Goal: Task Accomplishment & Management: Manage account settings

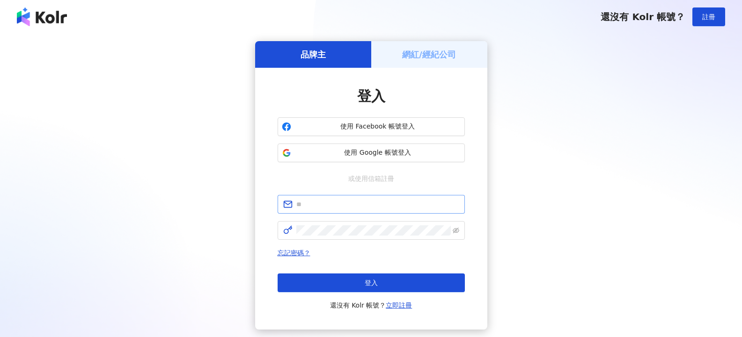
scroll to position [160, 0]
click at [426, 61] on div "網紅/經紀公司" at bounding box center [429, 54] width 116 height 27
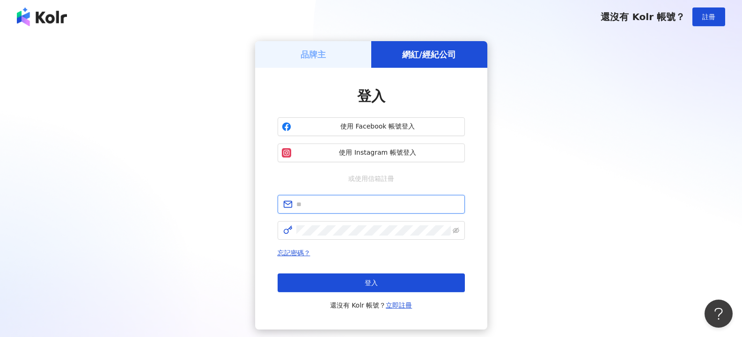
click at [363, 202] on input "text" at bounding box center [377, 204] width 163 height 10
type input "**********"
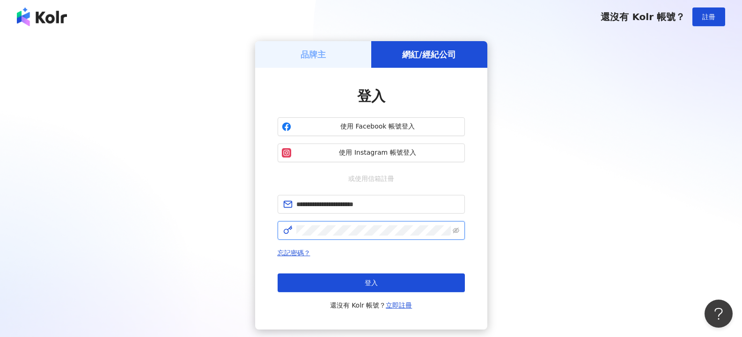
click button "登入" at bounding box center [371, 283] width 187 height 19
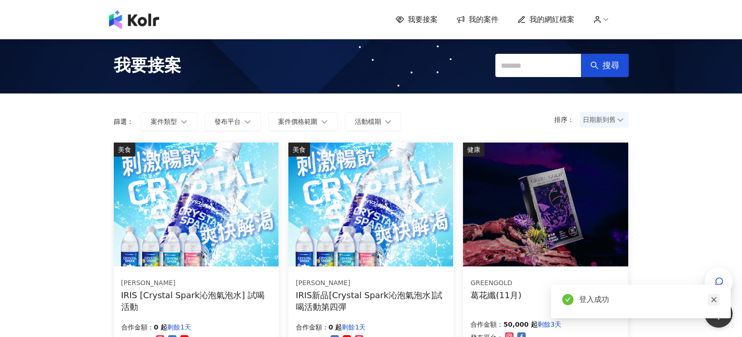
click at [714, 301] on icon "close" at bounding box center [713, 300] width 7 height 7
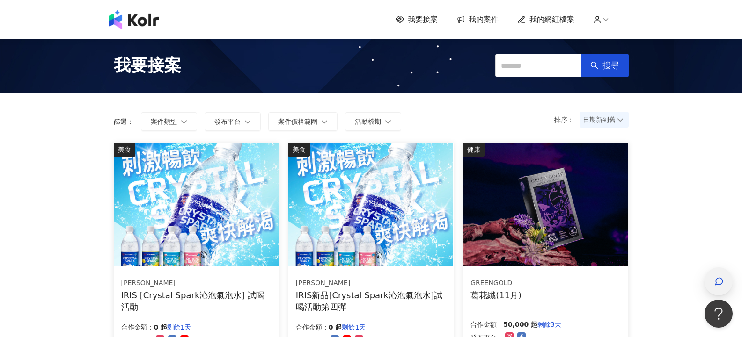
click at [719, 284] on icon "button" at bounding box center [718, 281] width 9 height 9
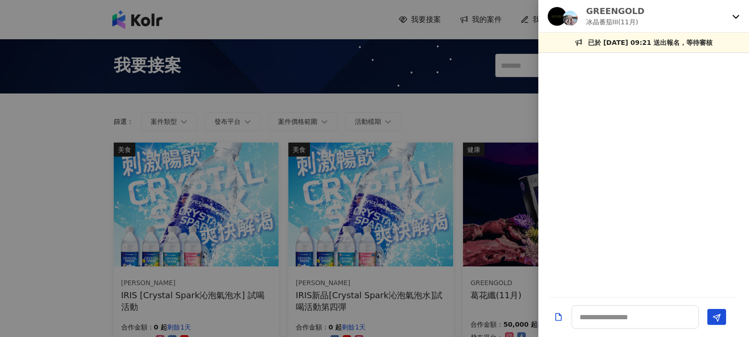
click at [731, 17] on div "GREENGOLD 冰晶番茄III(11月)" at bounding box center [643, 16] width 211 height 33
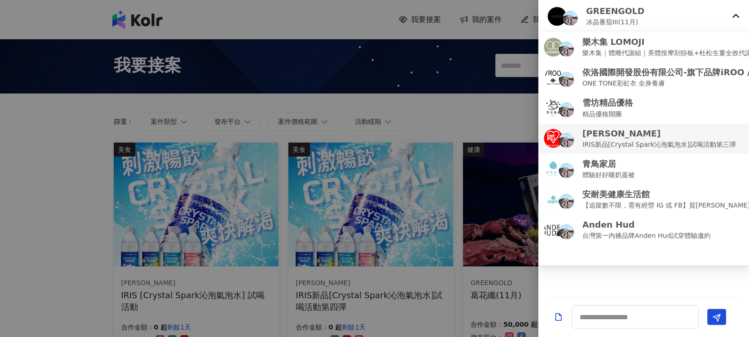
click at [710, 136] on p "[PERSON_NAME]" at bounding box center [659, 134] width 154 height 12
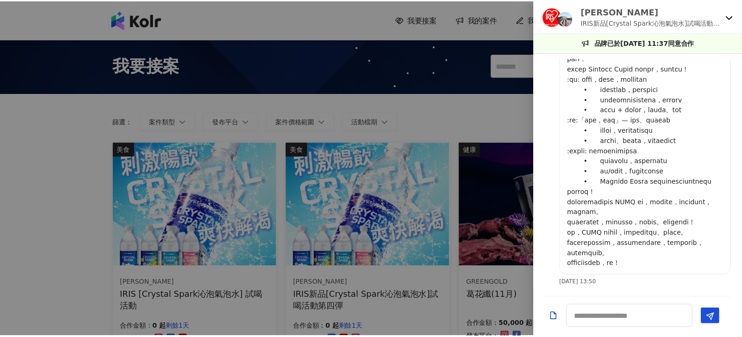
scroll to position [519, 0]
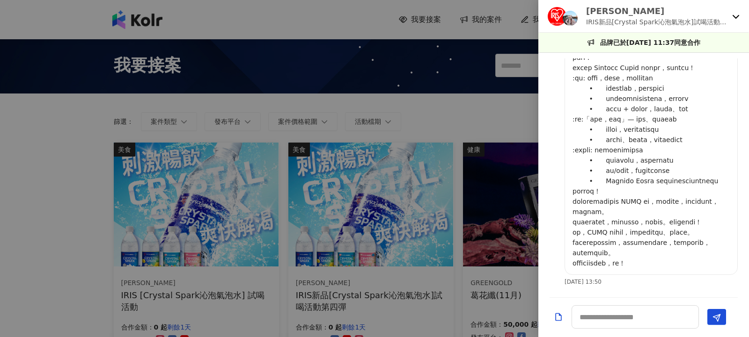
click at [472, 106] on div at bounding box center [374, 168] width 749 height 337
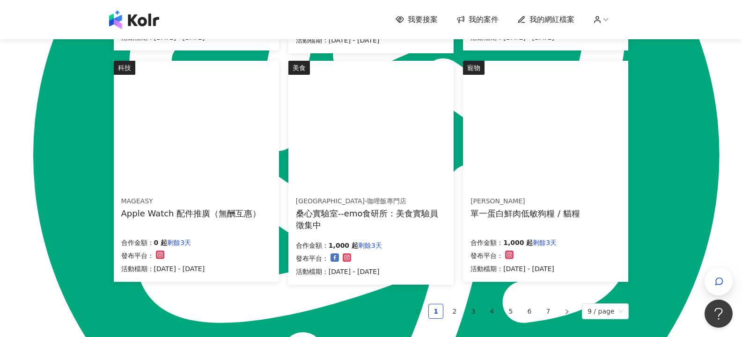
scroll to position [562, 0]
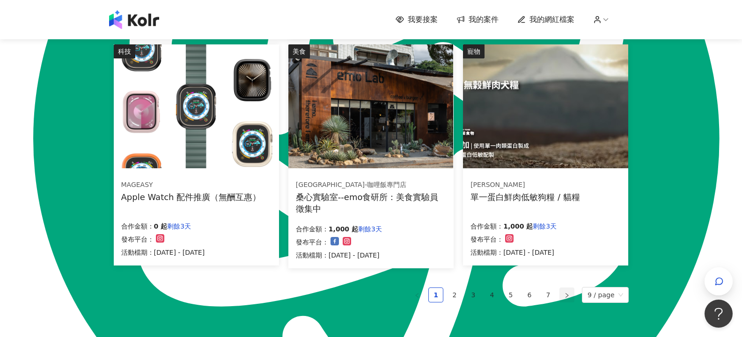
click at [565, 295] on button "button" at bounding box center [566, 295] width 15 height 15
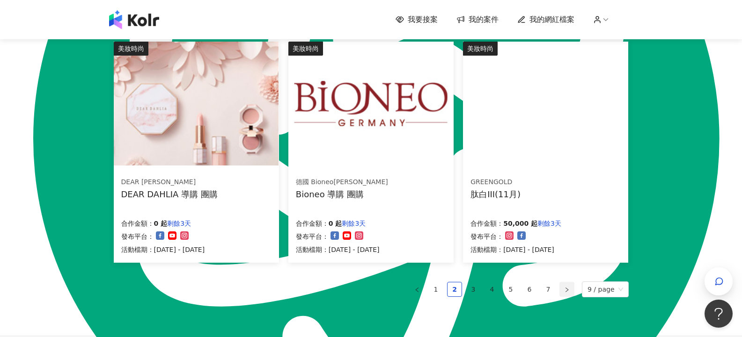
scroll to position [559, 0]
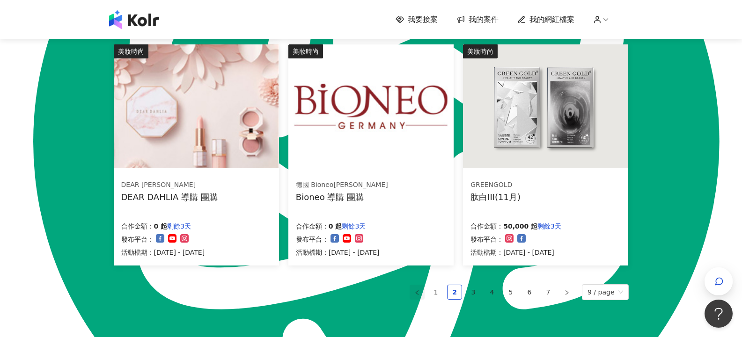
click at [419, 293] on icon "left" at bounding box center [417, 293] width 6 height 6
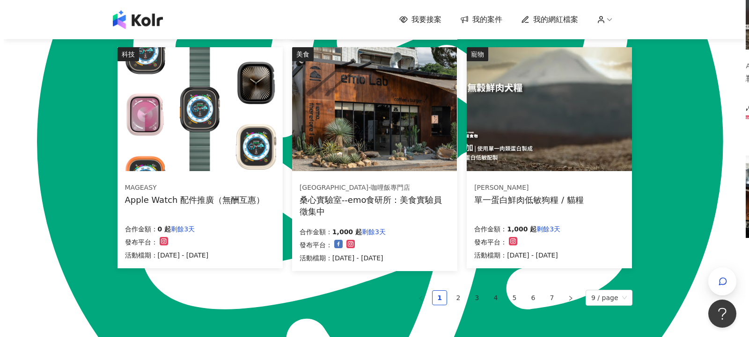
scroll to position [562, 0]
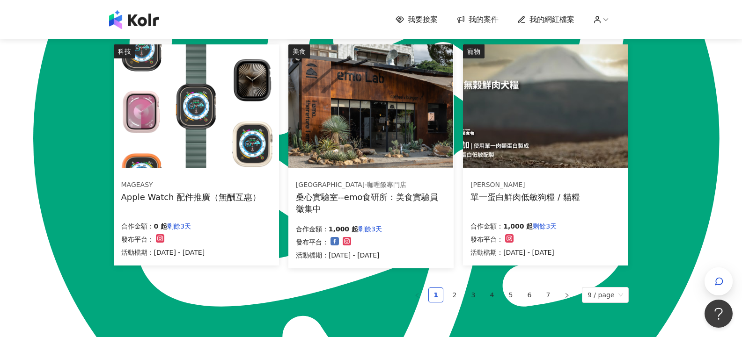
drag, startPoint x: 382, startPoint y: 197, endPoint x: 333, endPoint y: 198, distance: 48.7
click at [308, 205] on div "桑心實驗室--emo食研所：美食實驗員徵集中" at bounding box center [371, 202] width 150 height 23
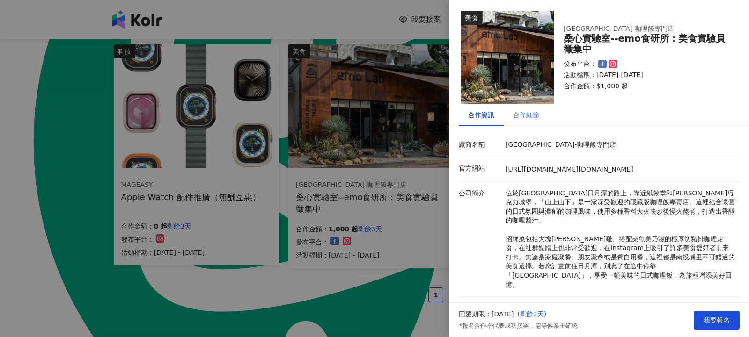
scroll to position [0, 0]
click at [522, 114] on div "合作細節" at bounding box center [526, 115] width 26 height 10
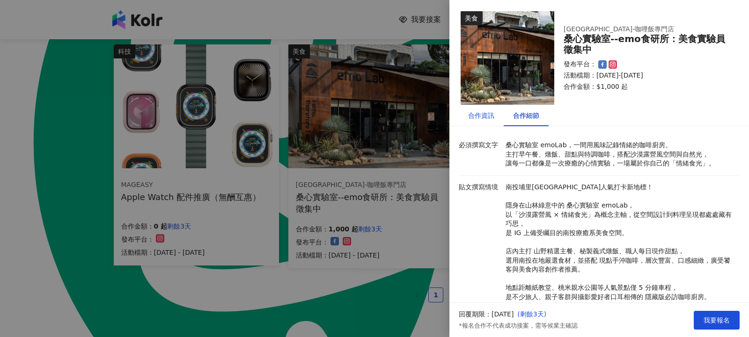
click at [487, 114] on div "合作資訊" at bounding box center [481, 115] width 26 height 10
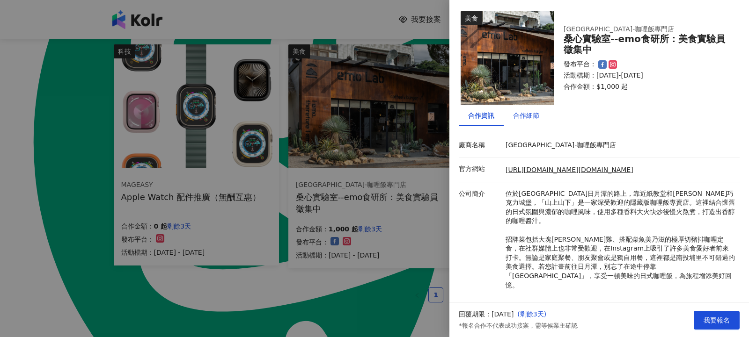
click at [526, 112] on div "合作細節" at bounding box center [526, 115] width 26 height 10
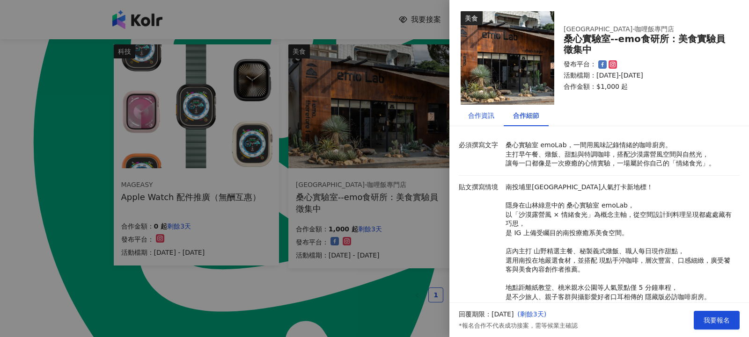
click at [489, 116] on div "合作資訊" at bounding box center [481, 115] width 26 height 10
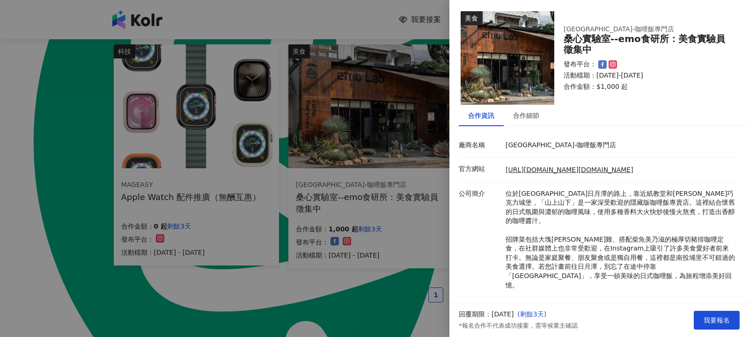
click at [342, 300] on div at bounding box center [374, 168] width 749 height 337
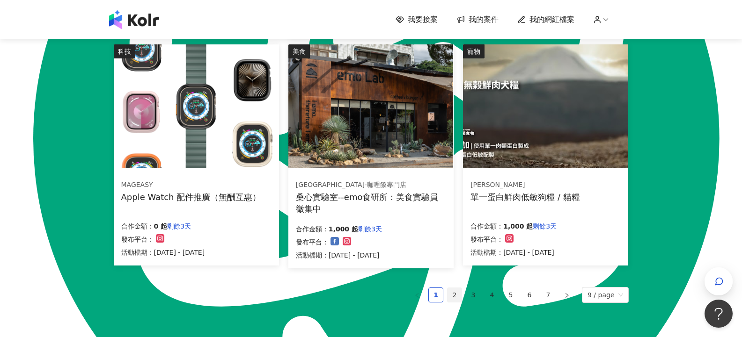
click at [453, 295] on link "2" at bounding box center [454, 295] width 14 height 14
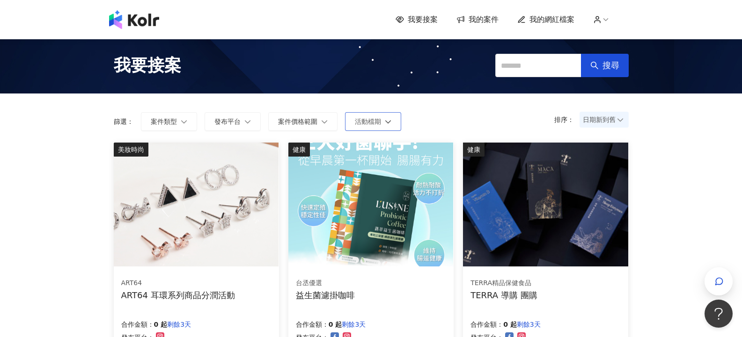
click at [381, 124] on button "活動檔期" at bounding box center [373, 121] width 56 height 19
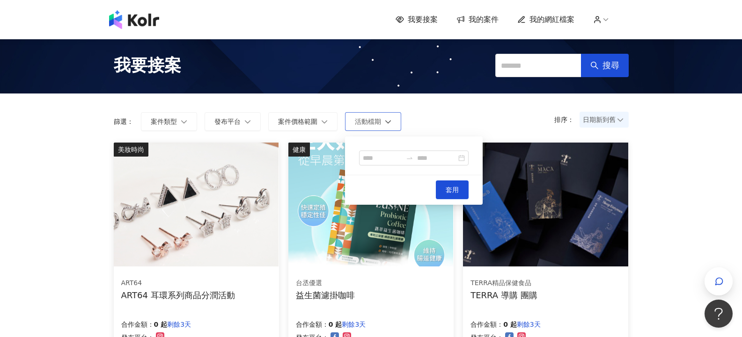
click at [381, 124] on button "活動檔期" at bounding box center [373, 121] width 56 height 19
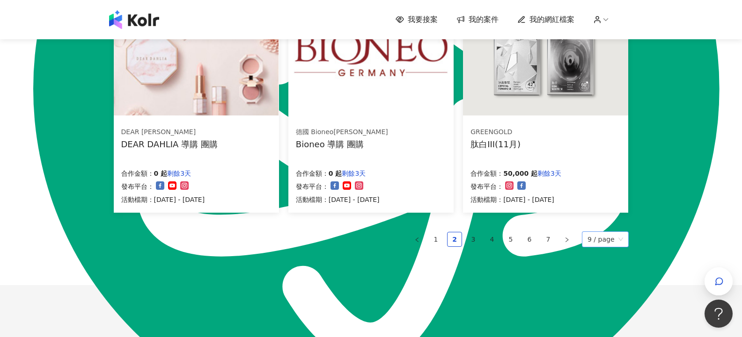
scroll to position [562, 0]
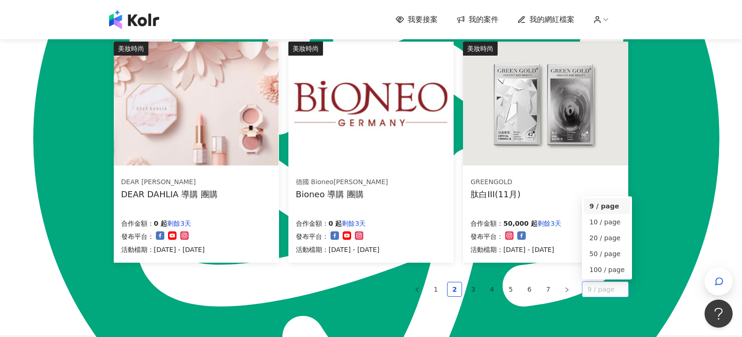
click at [604, 293] on span "9 / page" at bounding box center [605, 289] width 36 height 15
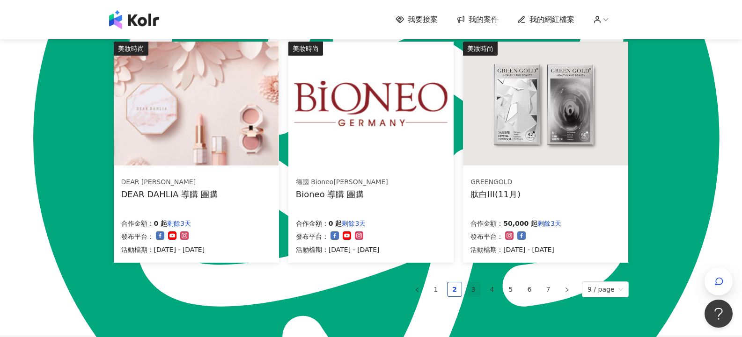
click at [479, 293] on link "3" at bounding box center [473, 290] width 14 height 14
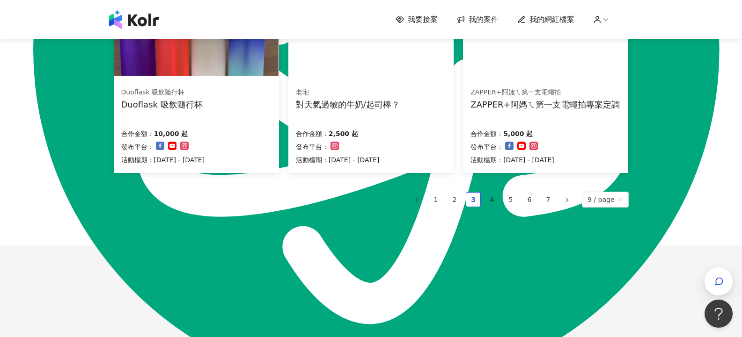
scroll to position [655, 0]
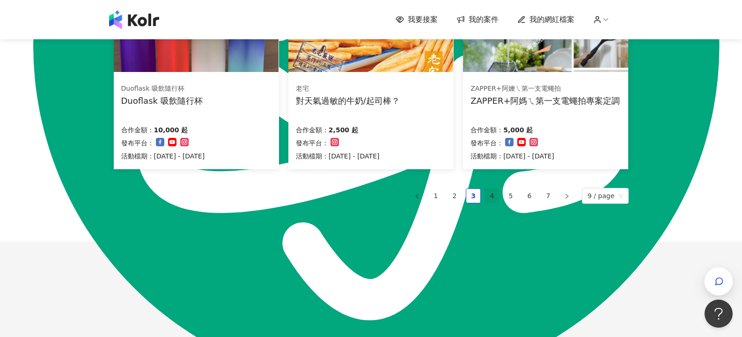
click at [493, 199] on link "4" at bounding box center [492, 196] width 14 height 14
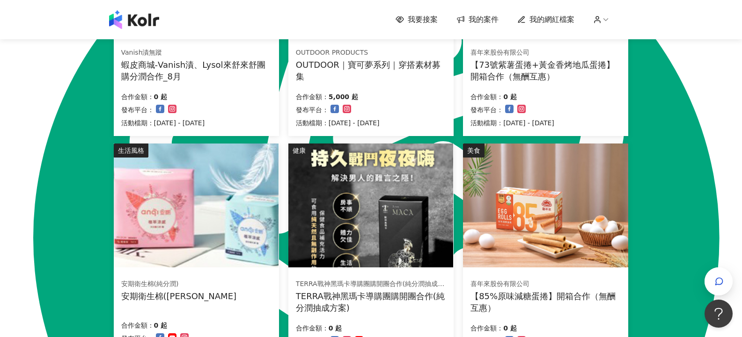
scroll to position [608, 0]
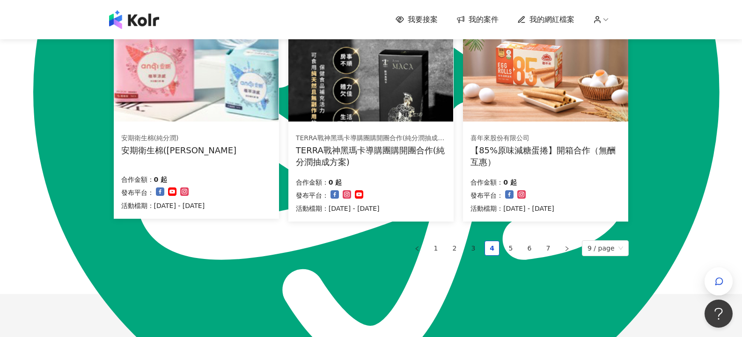
click at [521, 252] on ul "1 2 3 4 5 6 7 9 / page 9 / page 10 / page 20 / page 50 / page 100 / page" at bounding box center [371, 249] width 515 height 16
click at [518, 248] on link "5" at bounding box center [511, 249] width 14 height 14
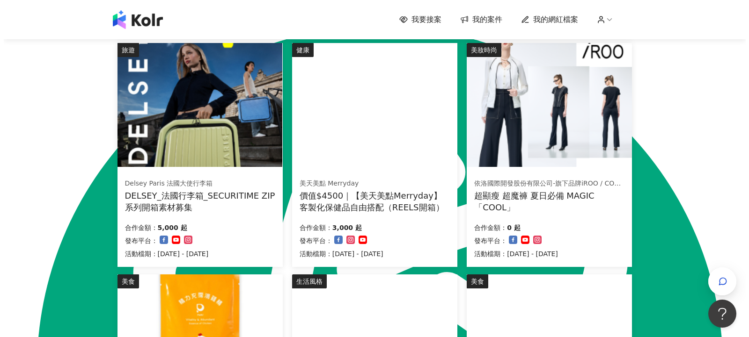
scroll to position [281, 0]
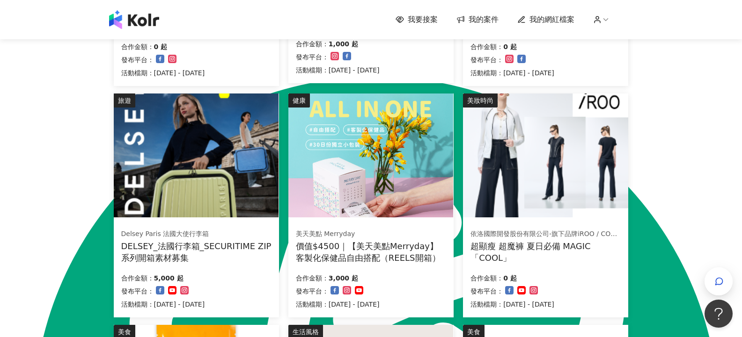
click at [256, 264] on div "Delsey Paris 法國大使行李箱 DELSEY_法國行李箱_SECURITIME ZIP系列開箱素材募集 合作金額： 5,000 起 發布平台： 活動…" at bounding box center [196, 269] width 165 height 96
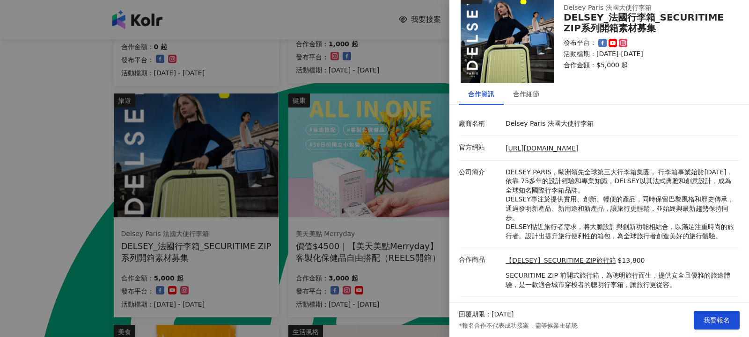
scroll to position [39, 0]
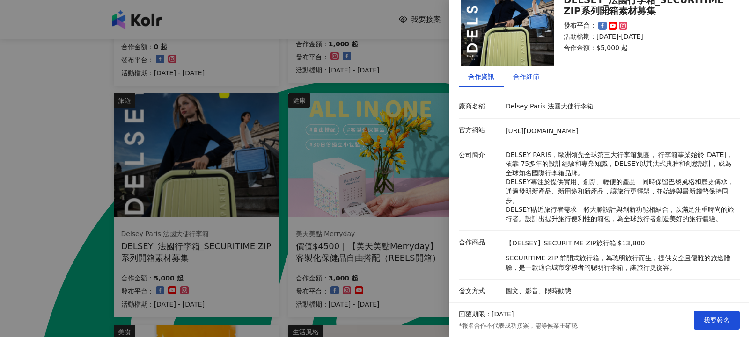
click at [519, 73] on div "合作細節" at bounding box center [526, 77] width 26 height 10
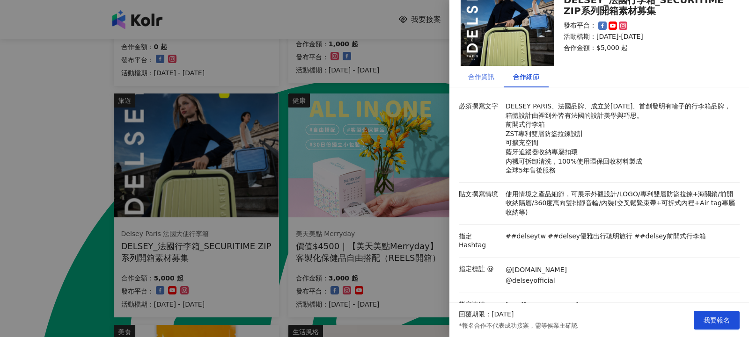
click at [477, 85] on div "合作資訊" at bounding box center [481, 77] width 45 height 22
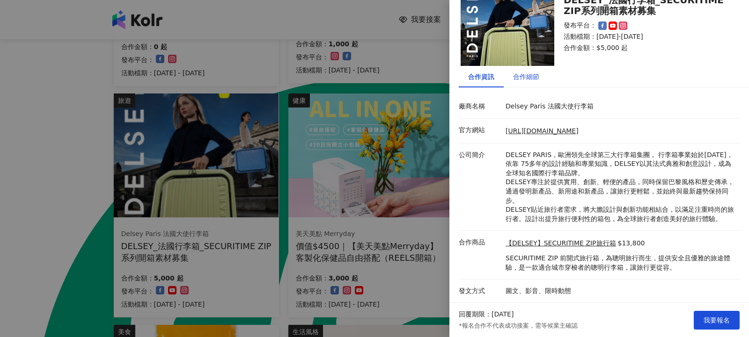
click at [535, 77] on div "合作細節" at bounding box center [526, 77] width 26 height 10
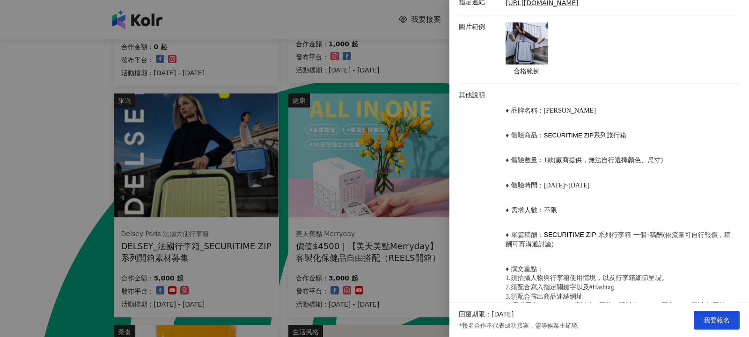
scroll to position [320, 0]
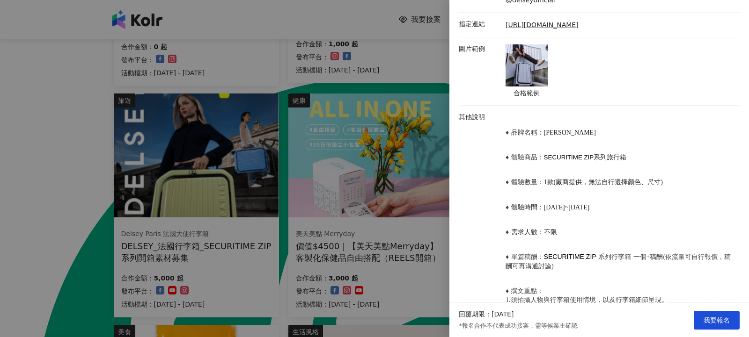
click at [525, 64] on img at bounding box center [526, 65] width 42 height 42
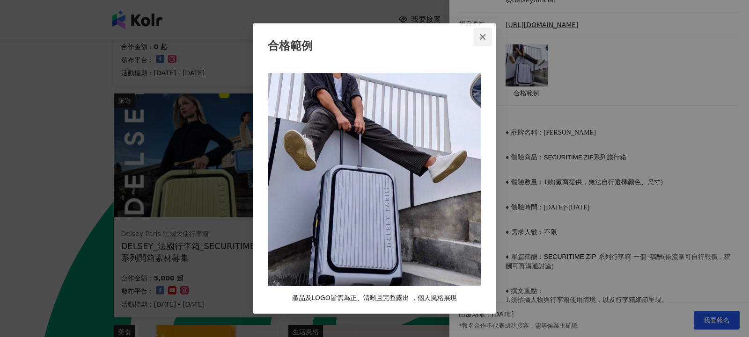
click at [480, 34] on icon "close" at bounding box center [482, 36] width 7 height 7
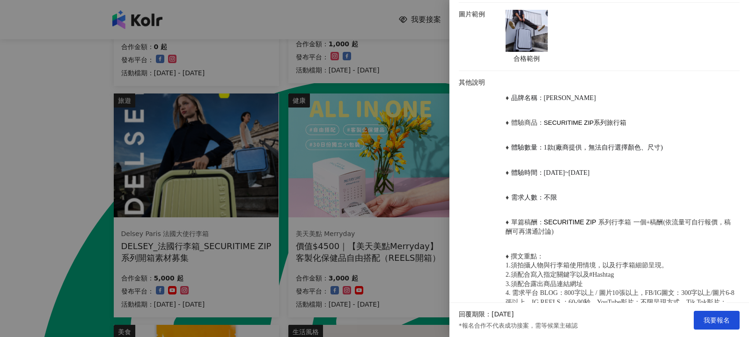
scroll to position [214, 0]
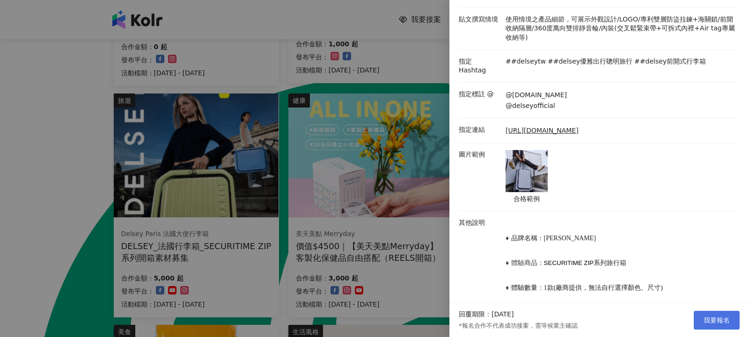
click at [710, 321] on span "我要報名" at bounding box center [716, 320] width 26 height 7
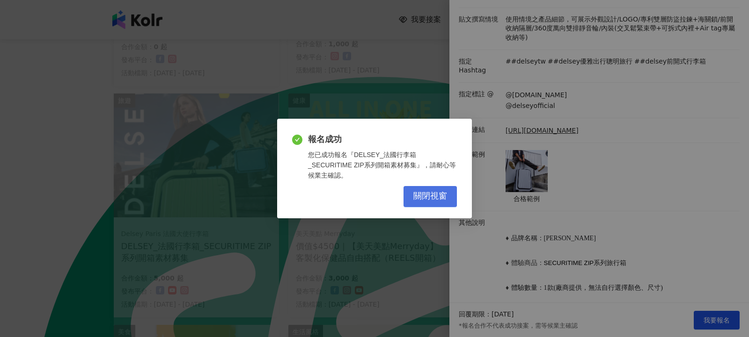
click at [451, 192] on button "關閉視窗" at bounding box center [429, 196] width 53 height 21
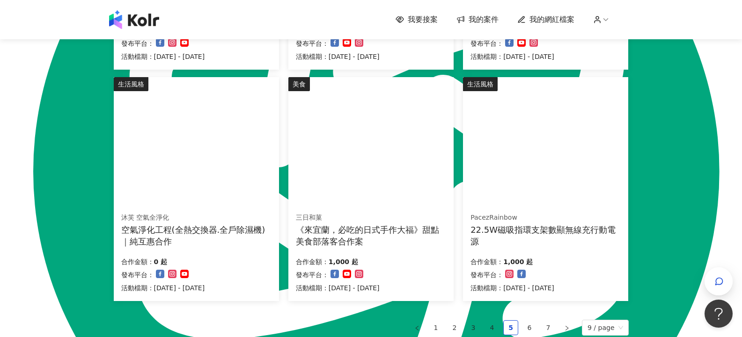
scroll to position [576, 0]
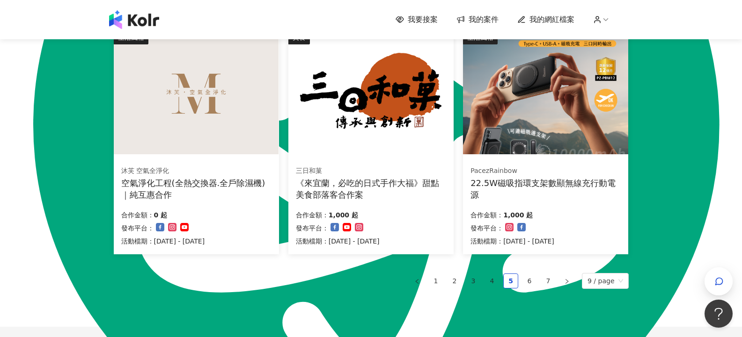
click at [578, 201] on div "PacezRainbow 22.5W磁吸指環支架數顯無線充行動電源 合作金額： 1,000 起 發布平台： 活動檔期：[DATE] - [DATE]" at bounding box center [545, 206] width 165 height 96
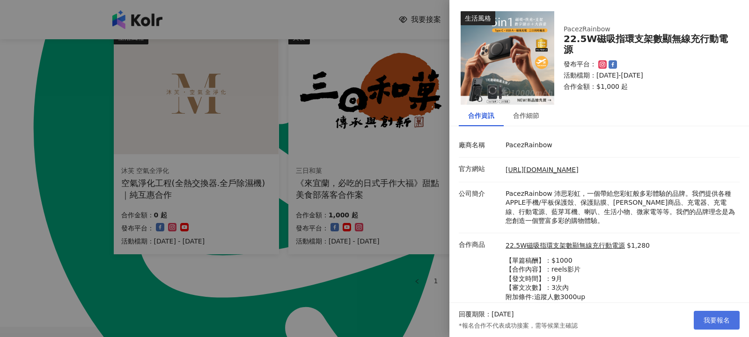
click at [714, 315] on button "我要報名" at bounding box center [717, 320] width 46 height 19
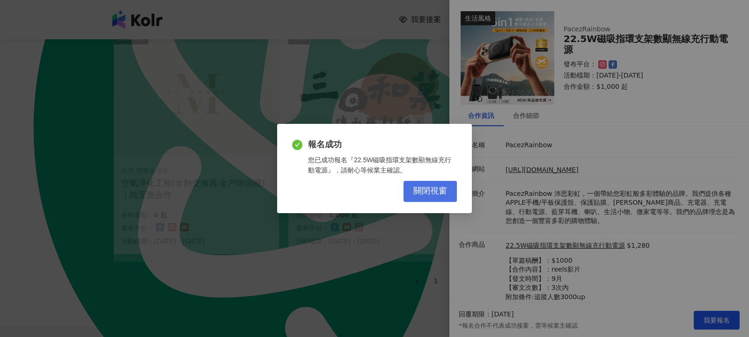
click at [441, 193] on span "關閉視窗" at bounding box center [430, 191] width 34 height 10
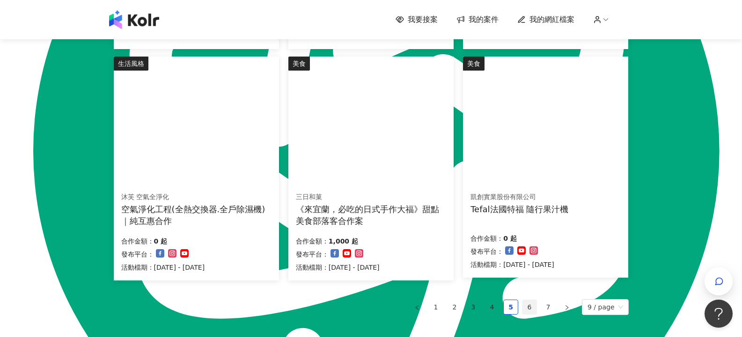
scroll to position [529, 0]
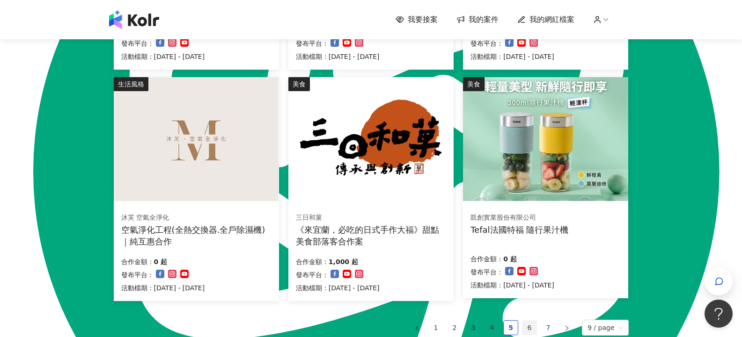
click at [529, 325] on link "6" at bounding box center [529, 328] width 14 height 14
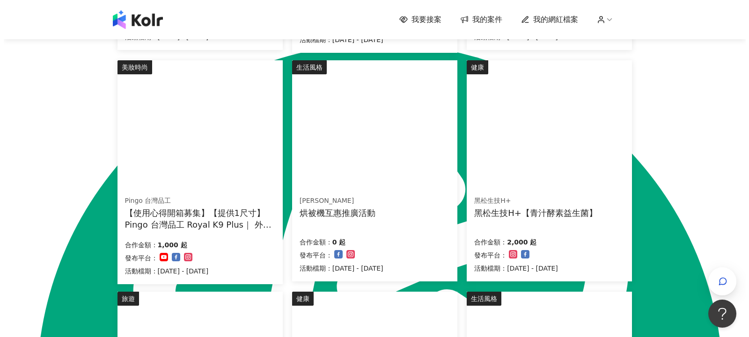
scroll to position [328, 0]
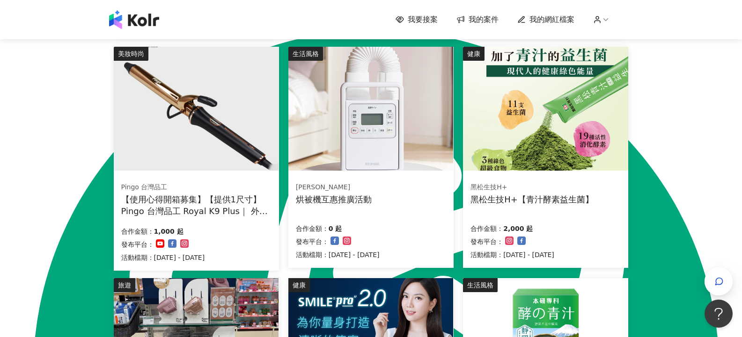
click at [239, 193] on div "Pingo 台灣品工 【使用心得開箱募集】【提供1尺寸】 Pingo 台灣品工 Royal K9 Plus｜ 外噴式負離子加長電棒-革命進化款" at bounding box center [196, 200] width 150 height 34
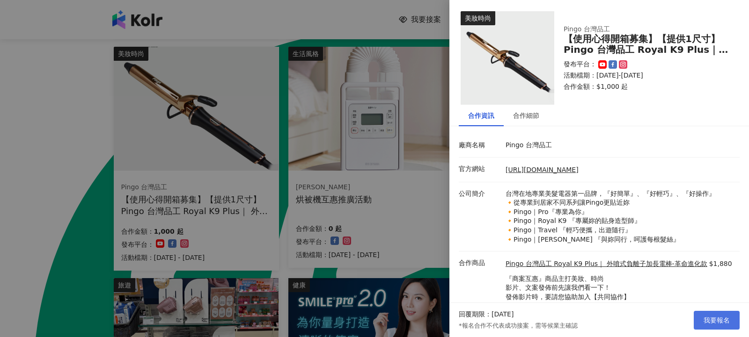
click at [716, 317] on span "我要報名" at bounding box center [716, 320] width 26 height 7
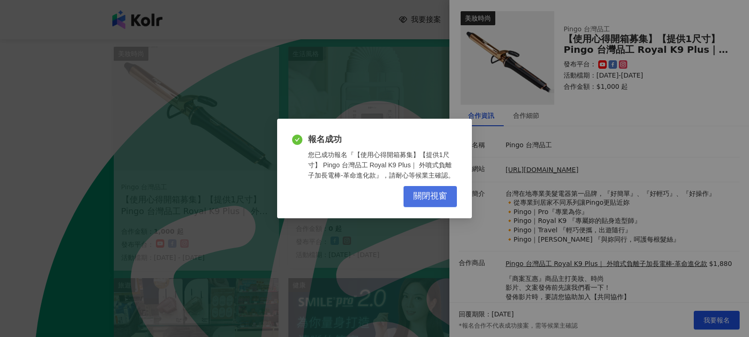
click at [431, 199] on span "關閉視窗" at bounding box center [430, 196] width 34 height 10
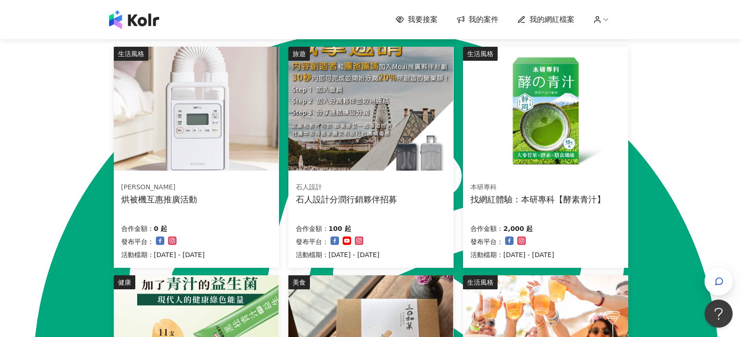
click at [245, 214] on div "[PERSON_NAME]被機互惠推廣活動 合作金額： 0 起 發布平台： 活動檔期：[DATE] - [DATE]" at bounding box center [196, 222] width 165 height 94
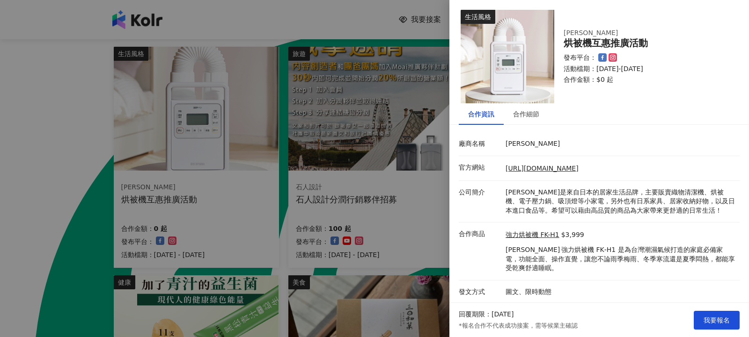
scroll to position [2, 0]
click at [526, 113] on div "合作細節" at bounding box center [526, 114] width 26 height 10
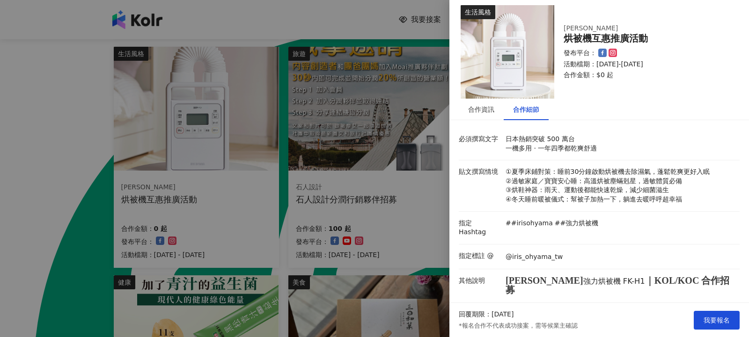
scroll to position [0, 0]
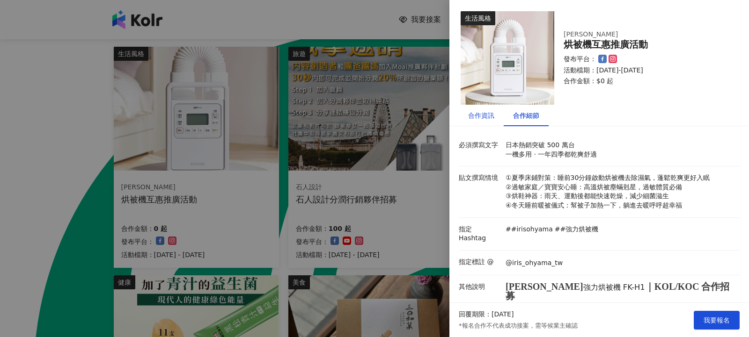
click at [486, 114] on div "合作資訊" at bounding box center [481, 115] width 26 height 10
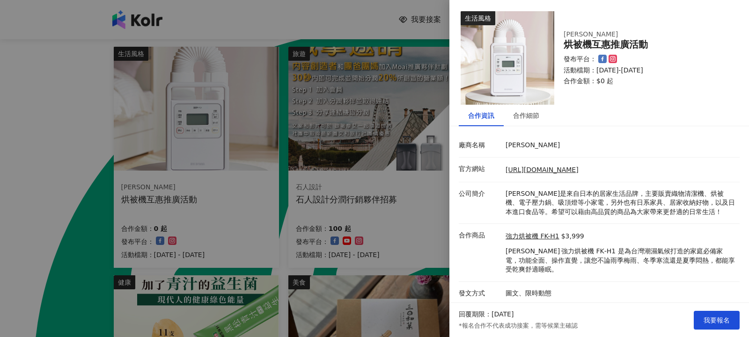
scroll to position [2, 0]
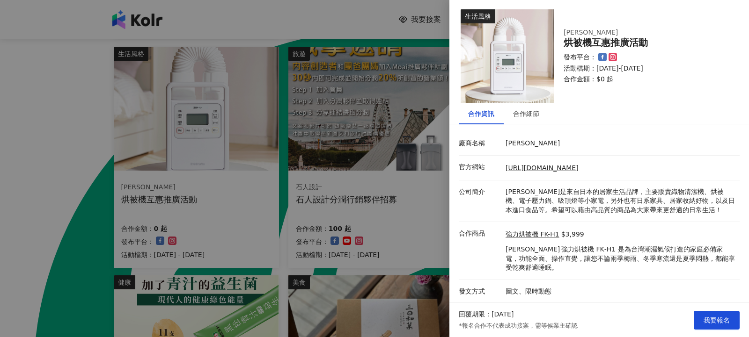
click at [522, 143] on p "[PERSON_NAME]" at bounding box center [619, 143] width 229 height 9
click at [522, 115] on div "合作細節" at bounding box center [526, 114] width 26 height 10
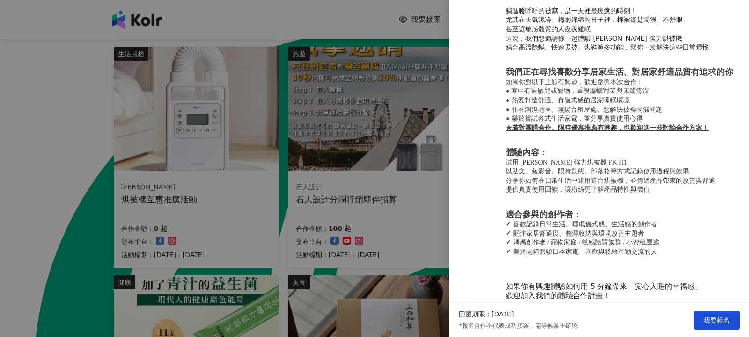
scroll to position [322, 0]
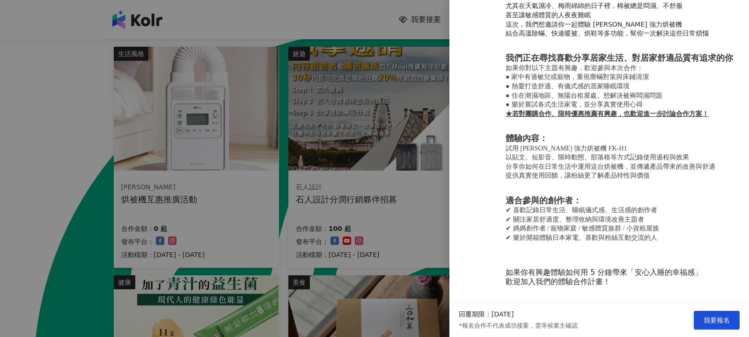
click at [403, 26] on div at bounding box center [374, 168] width 749 height 337
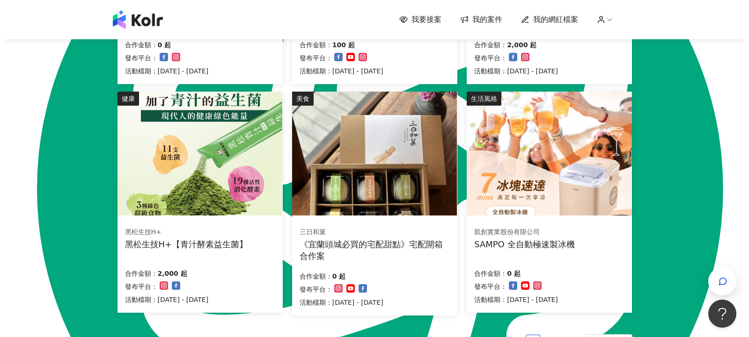
scroll to position [562, 0]
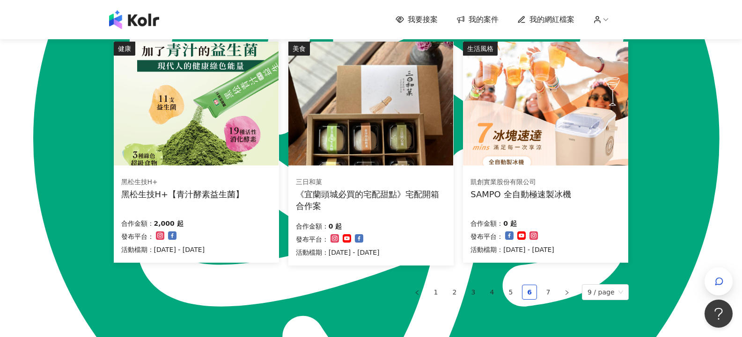
click at [594, 198] on div "凱創實業股份有限公司 SAMPO 全自動極速製冰機" at bounding box center [545, 188] width 150 height 23
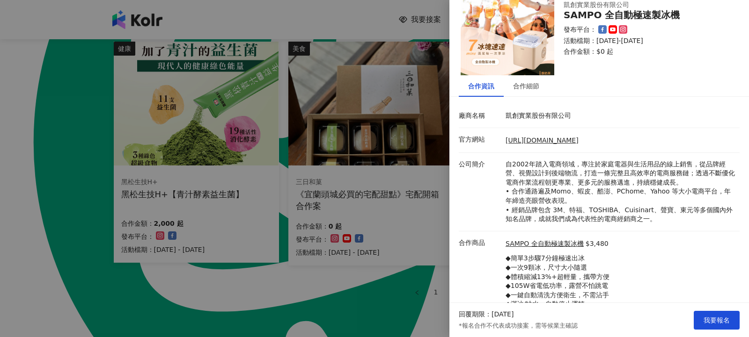
scroll to position [66, 0]
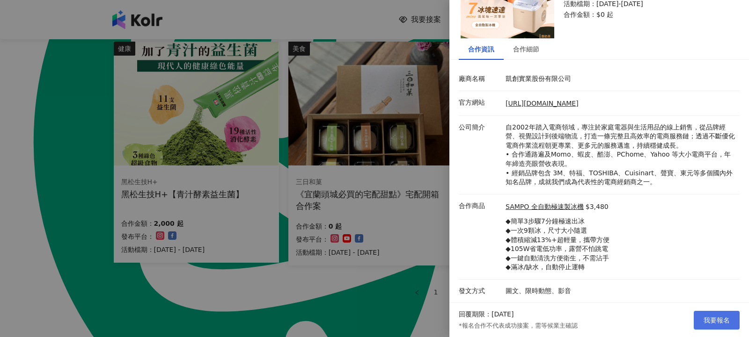
click at [712, 319] on span "我要報名" at bounding box center [716, 320] width 26 height 7
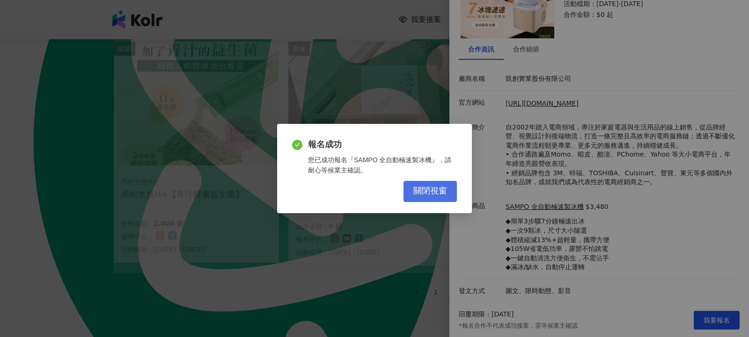
click at [425, 190] on span "關閉視窗" at bounding box center [430, 191] width 34 height 10
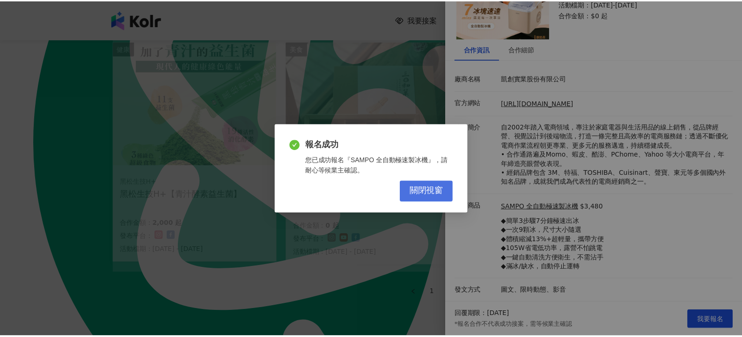
scroll to position [0, 0]
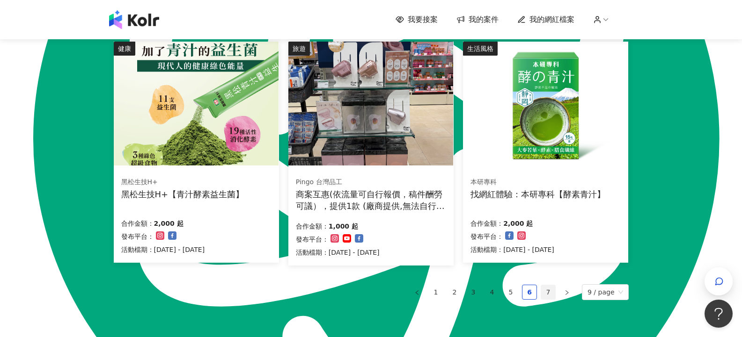
click at [555, 292] on link "7" at bounding box center [548, 292] width 14 height 14
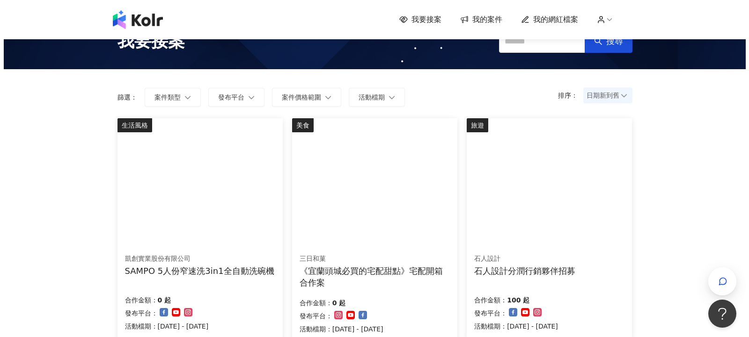
scroll to position [47, 0]
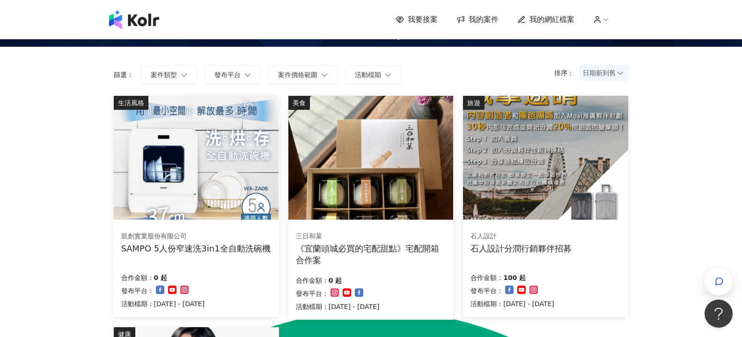
click at [242, 257] on div "凱創實業股份有限公司 SAMPO 5人份窄速洗3in1全自動洗碗機 合作金額： 0 起 發布平台： 活動檔期：[DATE] - [DATE]" at bounding box center [196, 271] width 165 height 94
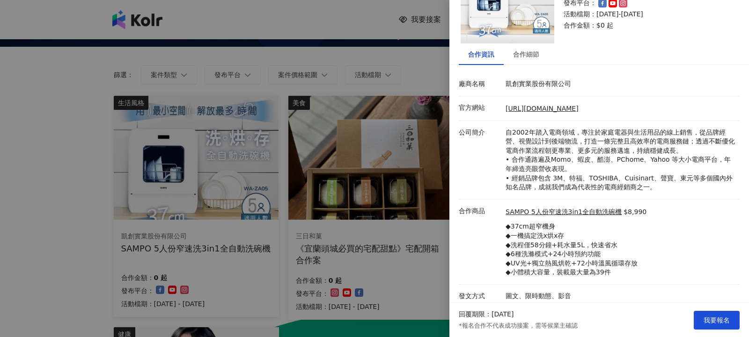
scroll to position [66, 0]
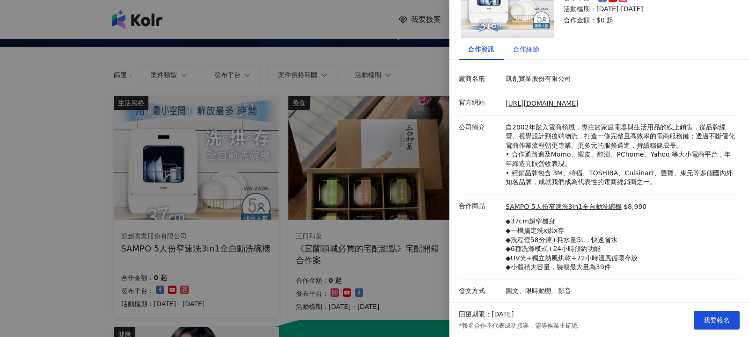
click at [529, 49] on div "合作細節" at bounding box center [526, 49] width 26 height 10
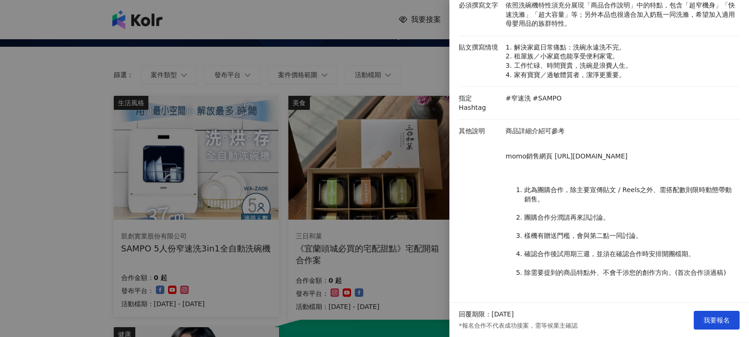
scroll to position [140, 0]
click at [398, 268] on div at bounding box center [374, 168] width 749 height 337
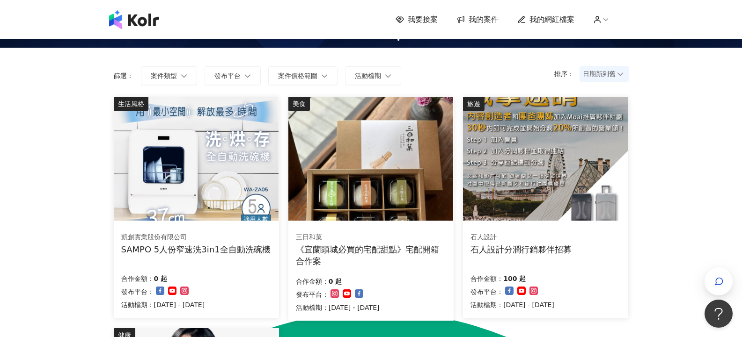
scroll to position [0, 0]
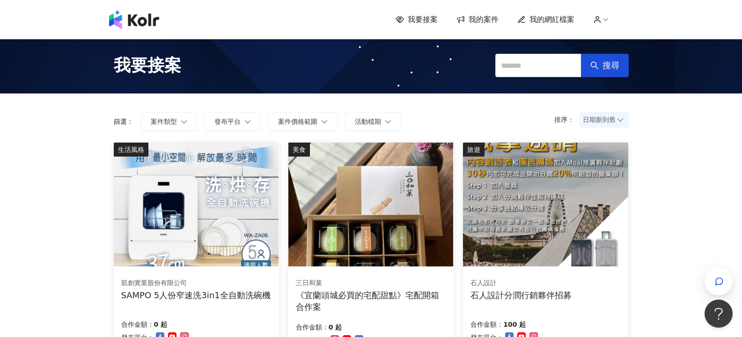
click at [480, 19] on span "我的案件" at bounding box center [483, 20] width 30 height 10
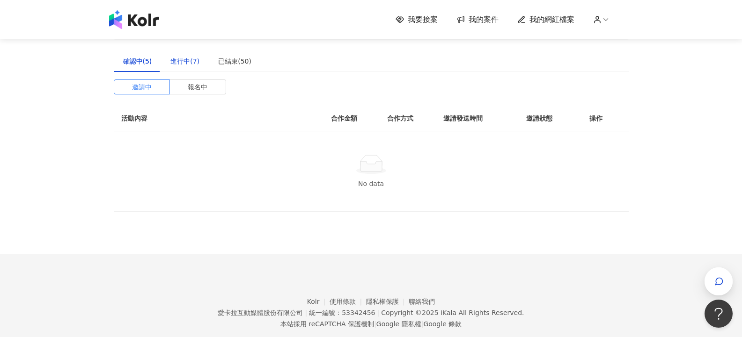
click at [186, 60] on div "進行中(7)" at bounding box center [184, 61] width 29 height 10
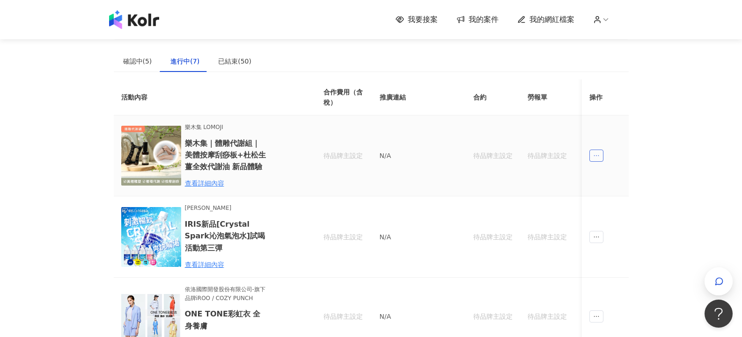
click at [594, 159] on icon "ellipsis" at bounding box center [596, 156] width 7 height 7
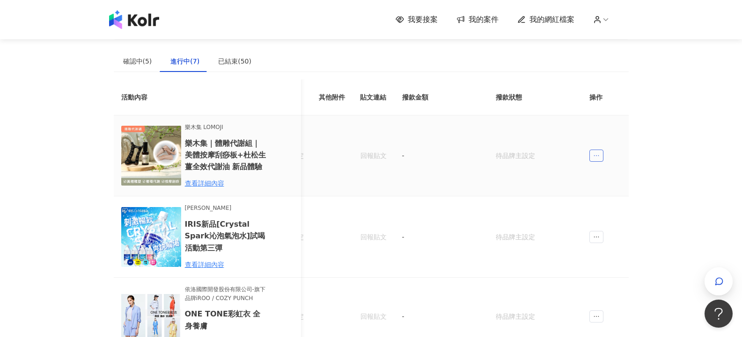
click at [599, 153] on icon "ellipsis" at bounding box center [596, 156] width 7 height 7
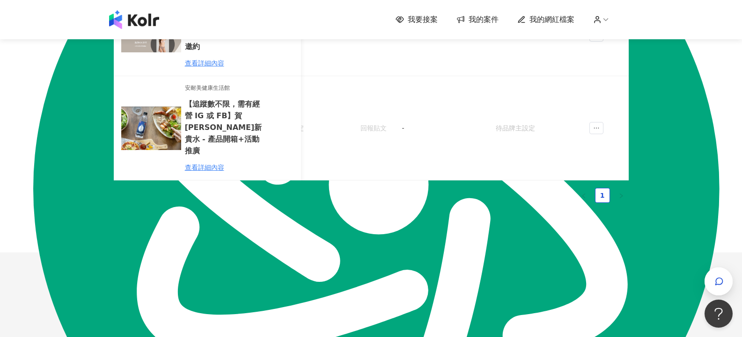
scroll to position [515, 0]
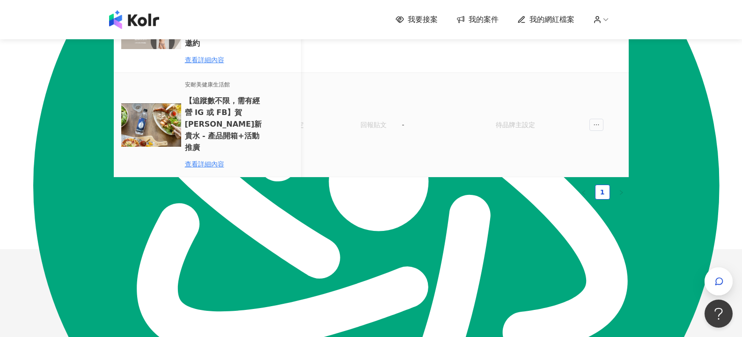
drag, startPoint x: 544, startPoint y: 163, endPoint x: 571, endPoint y: 163, distance: 27.1
click at [571, 163] on td "待品牌主設定" at bounding box center [535, 125] width 94 height 105
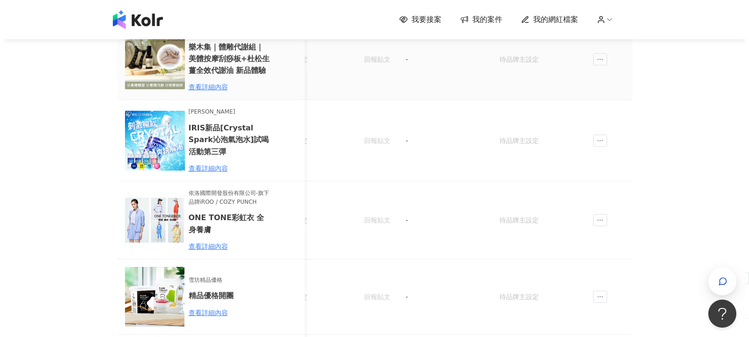
scroll to position [0, 0]
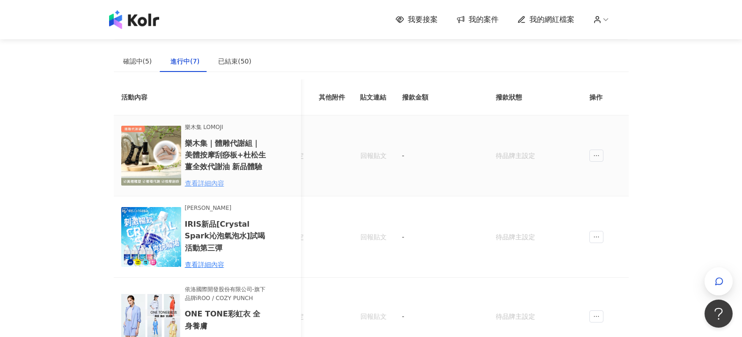
click at [208, 183] on div "查看詳細內容" at bounding box center [226, 183] width 82 height 10
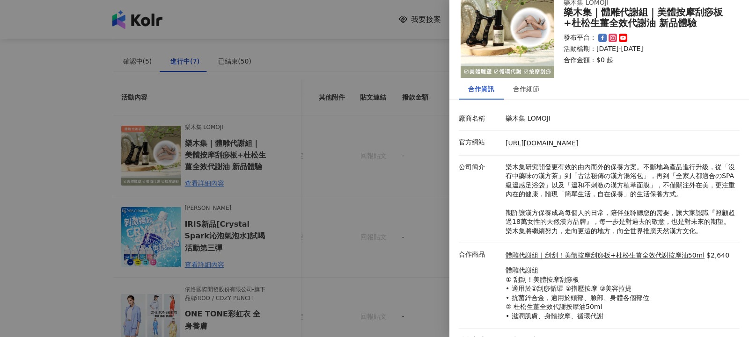
scroll to position [41, 0]
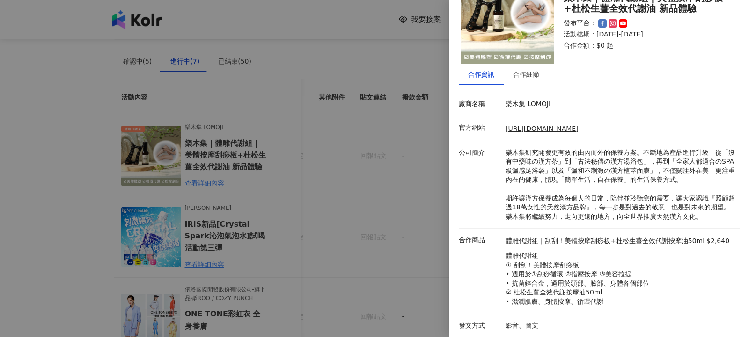
click at [323, 162] on div at bounding box center [374, 168] width 749 height 337
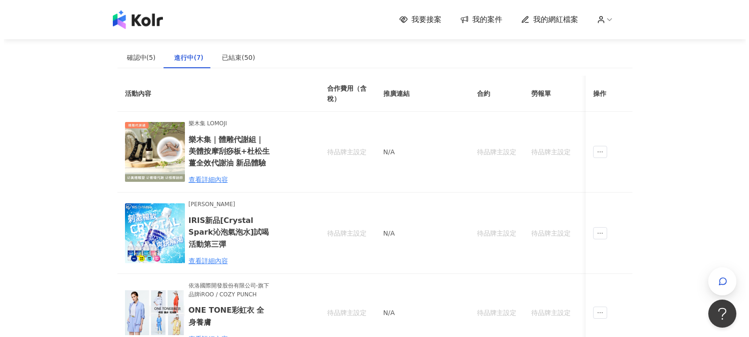
scroll to position [0, 0]
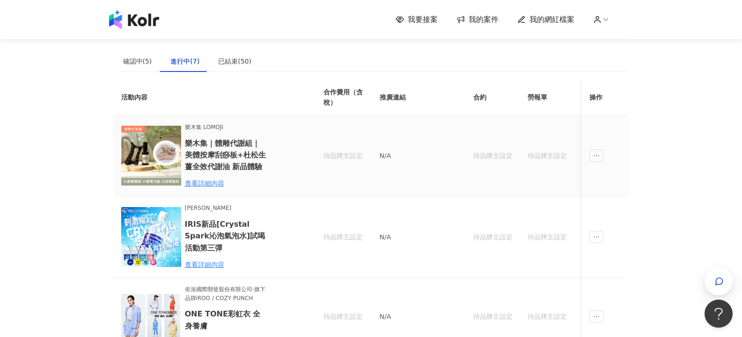
click at [390, 148] on td "N/A" at bounding box center [419, 156] width 94 height 81
click at [388, 155] on p "N/A" at bounding box center [419, 156] width 79 height 10
click at [338, 157] on div "待品牌主設定" at bounding box center [343, 156] width 41 height 10
click at [344, 156] on div "待品牌主設定" at bounding box center [343, 156] width 41 height 10
click at [400, 166] on td "N/A" at bounding box center [419, 156] width 94 height 81
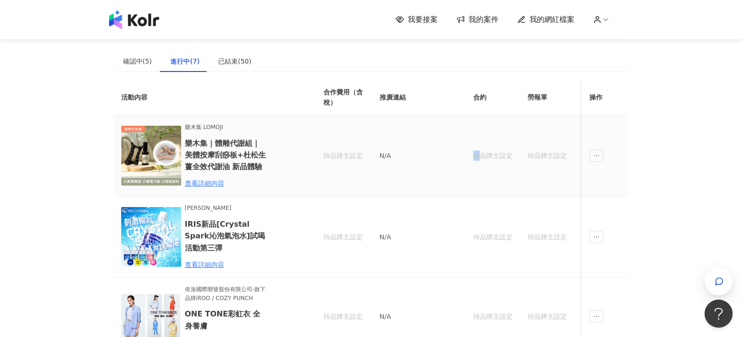
drag, startPoint x: 476, startPoint y: 162, endPoint x: 479, endPoint y: 158, distance: 5.6
type textarea "*"
click at [479, 158] on td "待品牌主設定" at bounding box center [493, 156] width 54 height 81
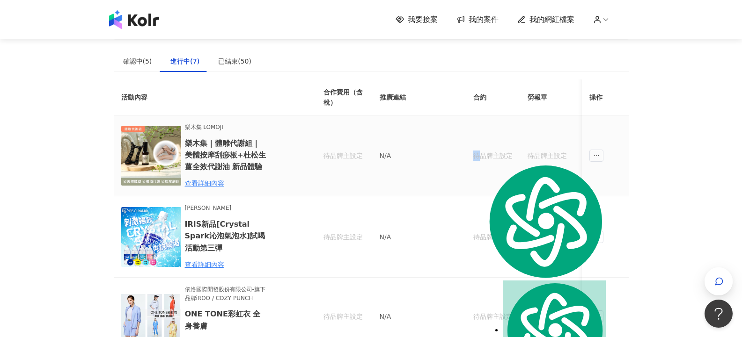
click at [479, 158] on div "待品牌主設定" at bounding box center [492, 156] width 39 height 10
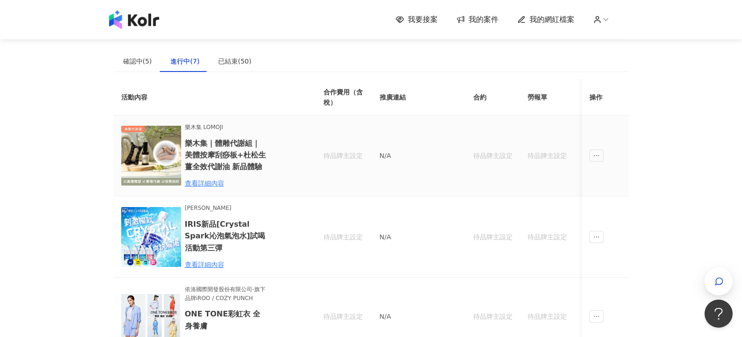
click at [492, 157] on div "待品牌主設定" at bounding box center [492, 156] width 39 height 10
click at [593, 156] on icon "ellipsis" at bounding box center [596, 156] width 7 height 7
click at [498, 15] on span "我的案件" at bounding box center [483, 20] width 30 height 10
click at [502, 21] on div "我要接案 我的案件 我的網紅檔案" at bounding box center [511, 20] width 233 height 10
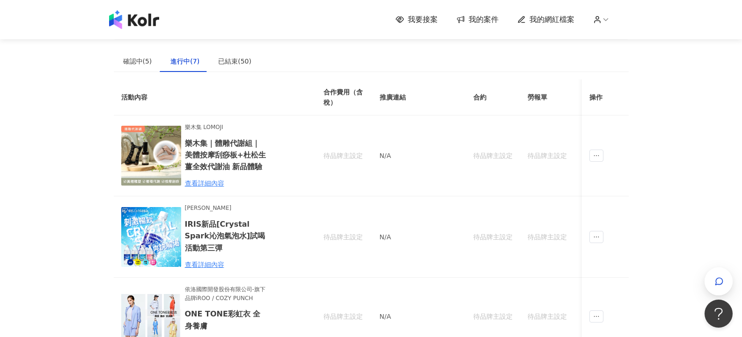
click at [489, 21] on span "我的案件" at bounding box center [483, 20] width 30 height 10
click at [221, 62] on div "已結束(50)" at bounding box center [234, 61] width 33 height 10
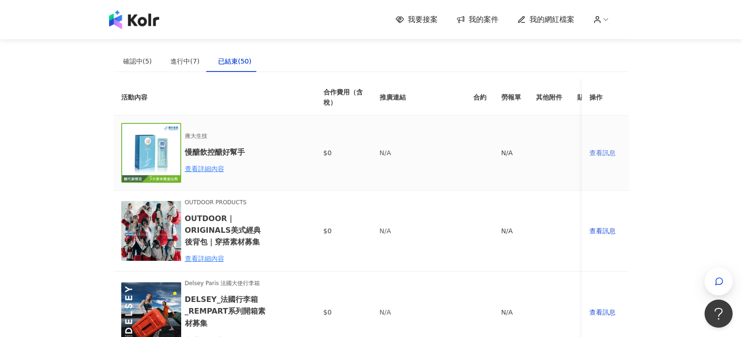
click at [598, 154] on div "查看訊息" at bounding box center [605, 153] width 32 height 10
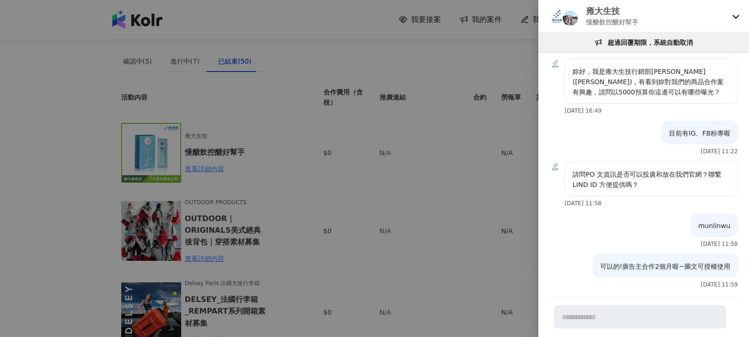
scroll to position [136, 0]
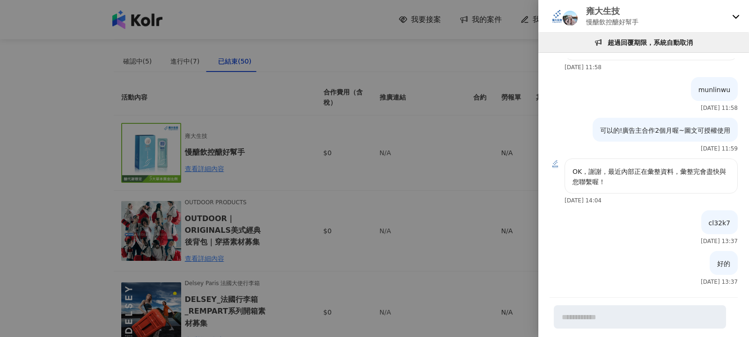
click at [503, 130] on div at bounding box center [374, 168] width 749 height 337
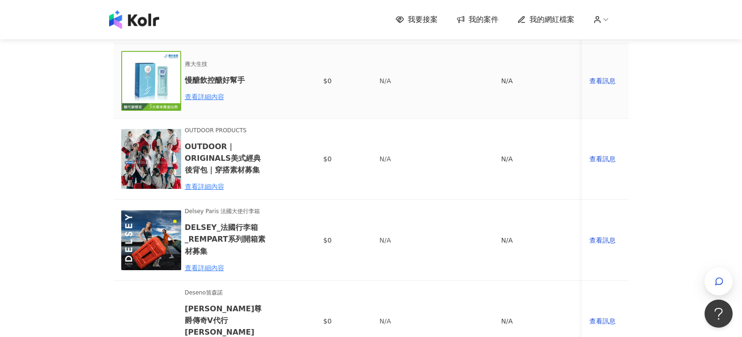
scroll to position [94, 0]
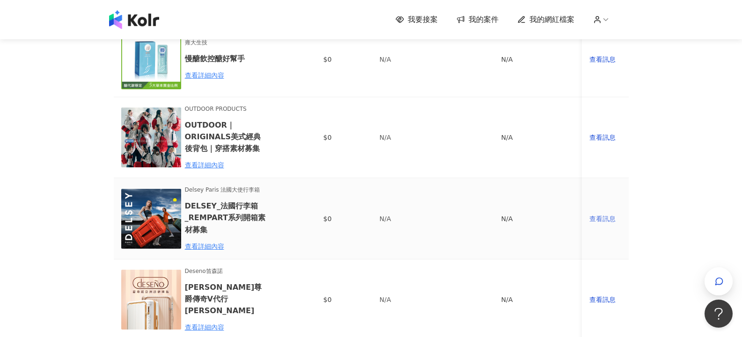
click at [603, 218] on div "查看訊息" at bounding box center [605, 219] width 32 height 10
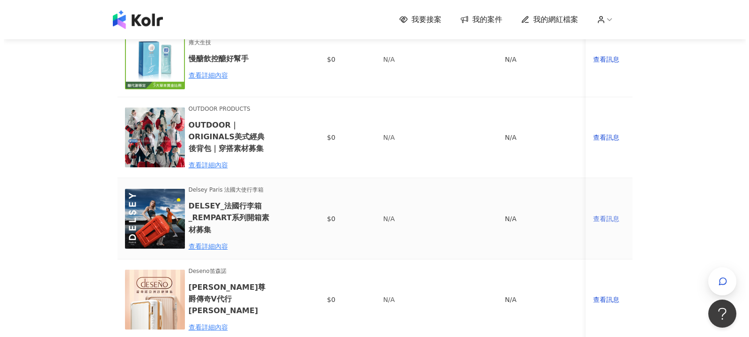
scroll to position [0, 0]
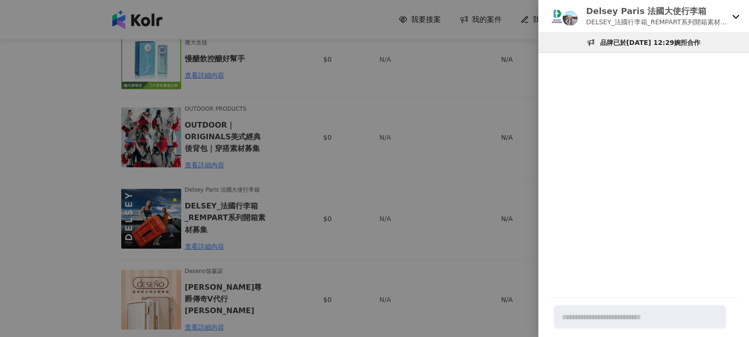
click at [523, 144] on div at bounding box center [374, 168] width 749 height 337
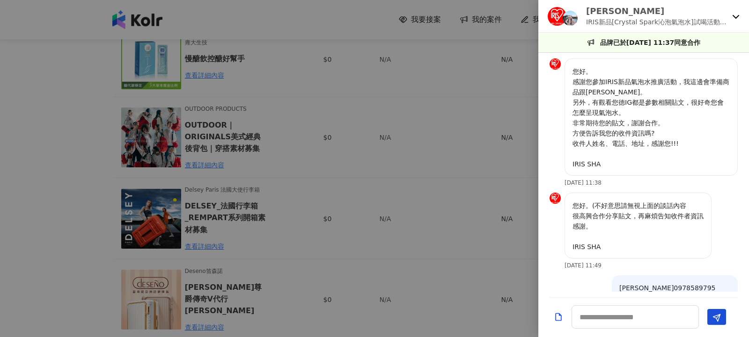
scroll to position [519, 0]
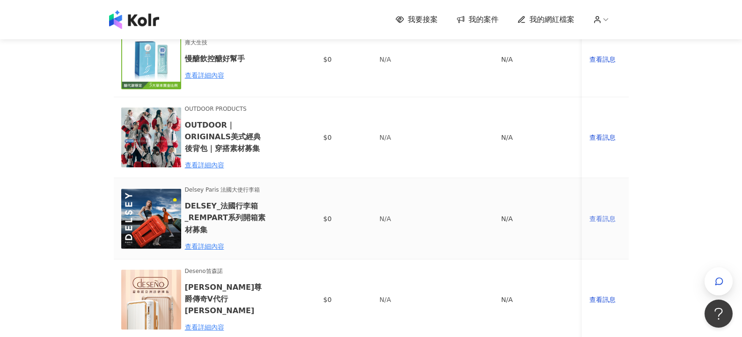
click at [600, 218] on div "查看訊息" at bounding box center [605, 219] width 32 height 10
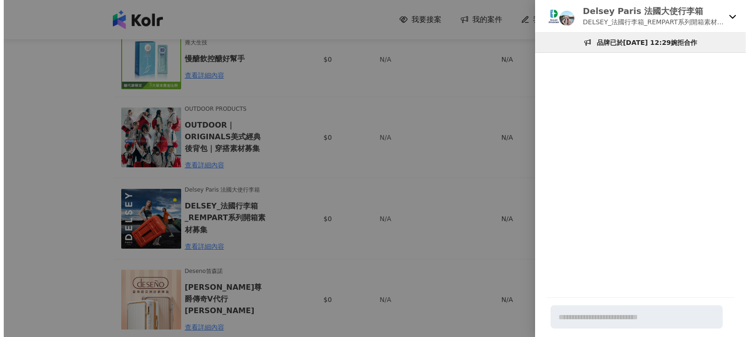
scroll to position [0, 0]
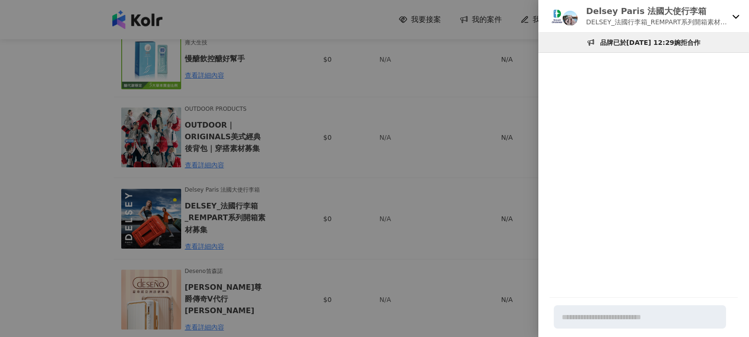
click at [521, 211] on div at bounding box center [374, 168] width 749 height 337
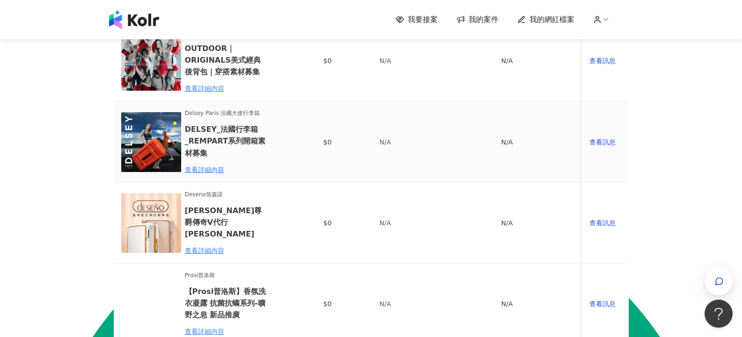
scroll to position [187, 0]
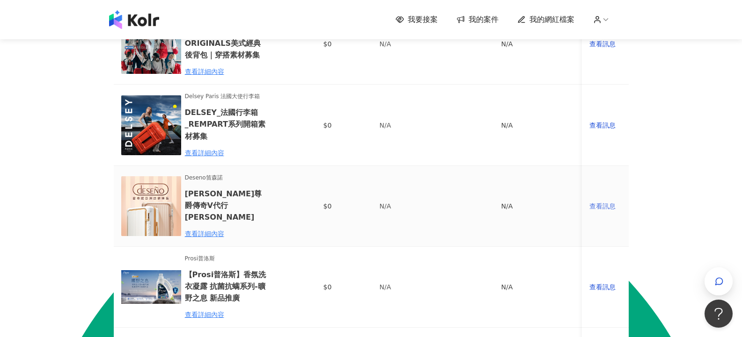
click at [602, 206] on div "查看訊息" at bounding box center [605, 206] width 32 height 10
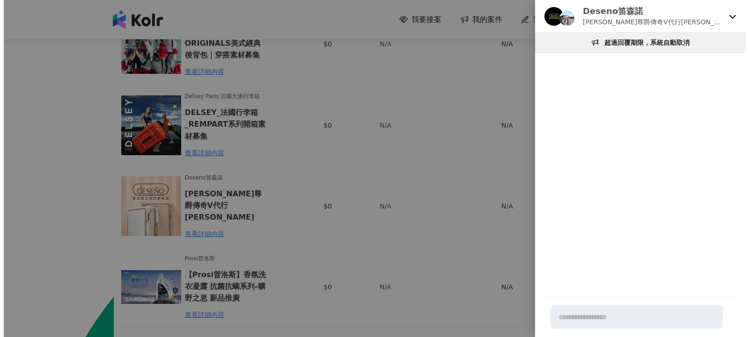
scroll to position [0, 0]
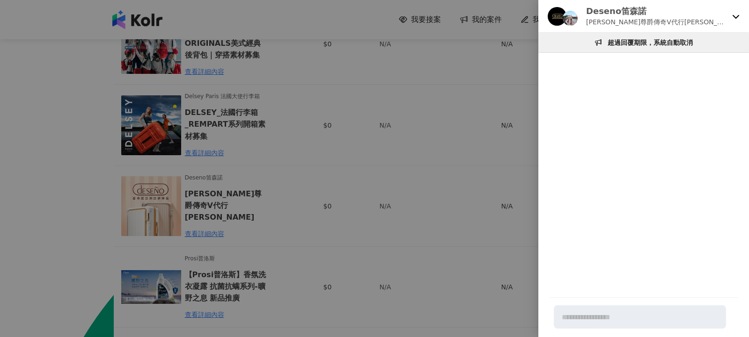
click at [461, 184] on div at bounding box center [374, 168] width 749 height 337
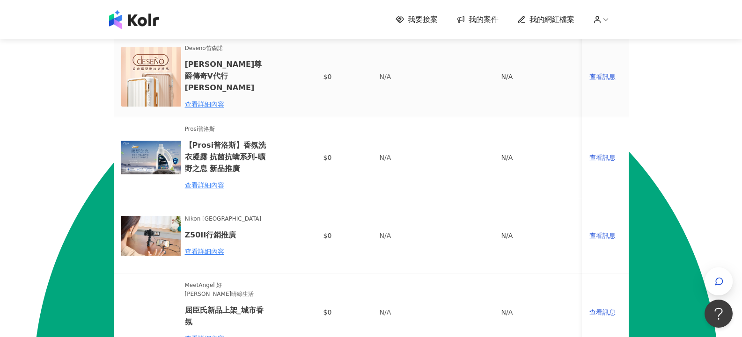
scroll to position [328, 0]
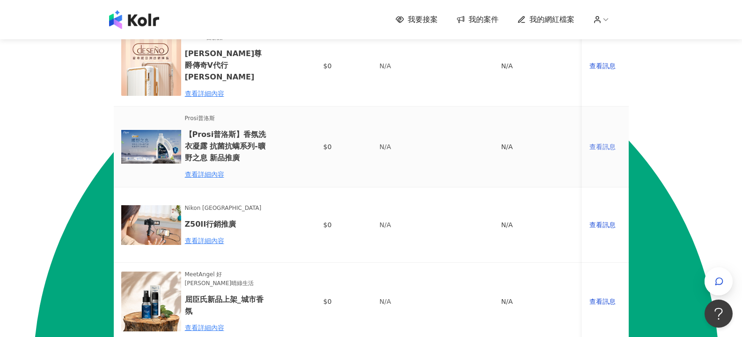
click at [599, 142] on div "查看訊息" at bounding box center [605, 147] width 32 height 10
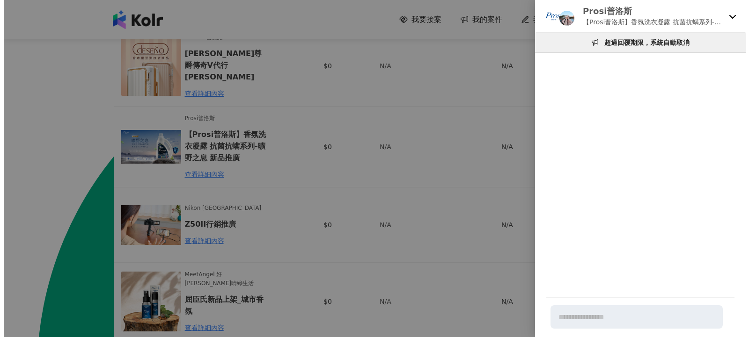
scroll to position [0, 0]
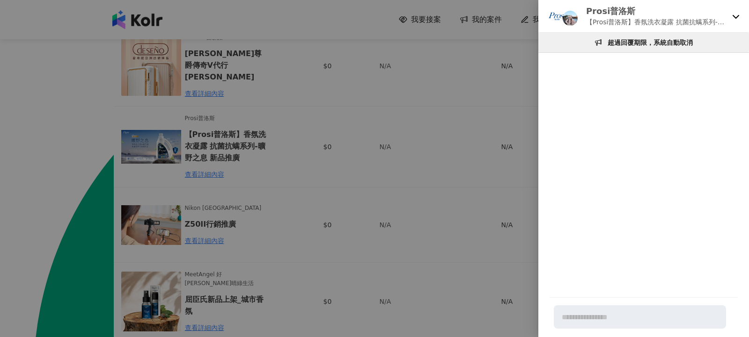
click at [501, 133] on div at bounding box center [374, 168] width 749 height 337
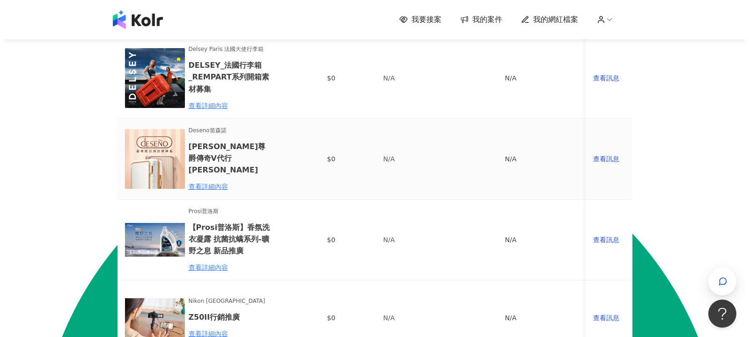
scroll to position [234, 0]
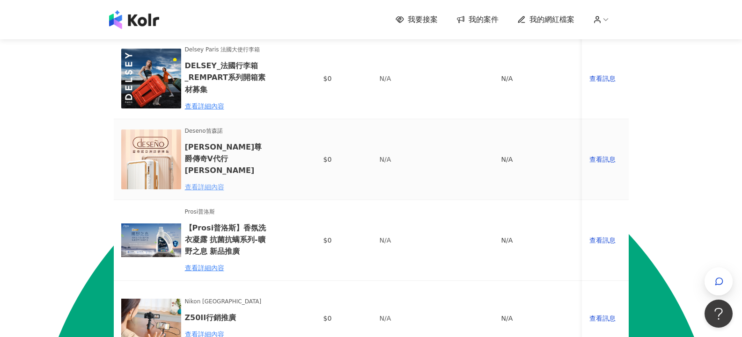
click at [213, 182] on div "查看詳細內容" at bounding box center [226, 187] width 82 height 10
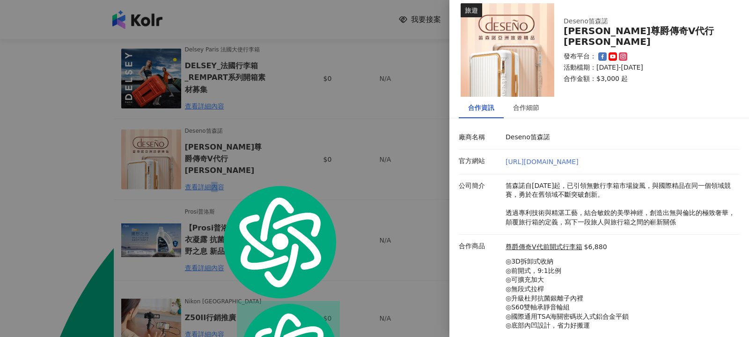
scroll to position [32, 0]
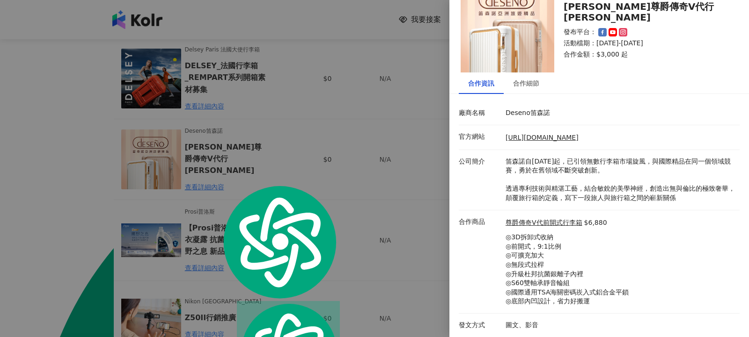
click at [444, 199] on div at bounding box center [374, 168] width 749 height 337
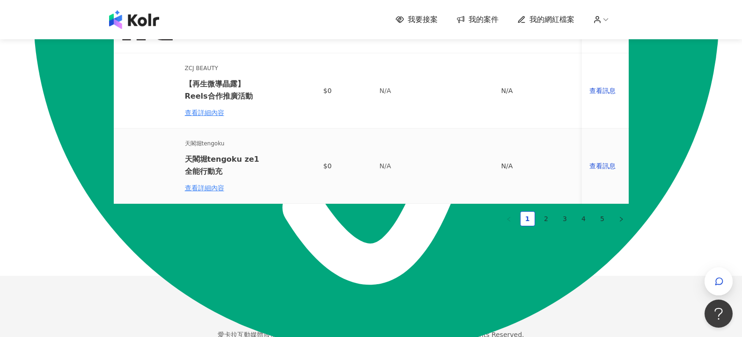
scroll to position [702, 0]
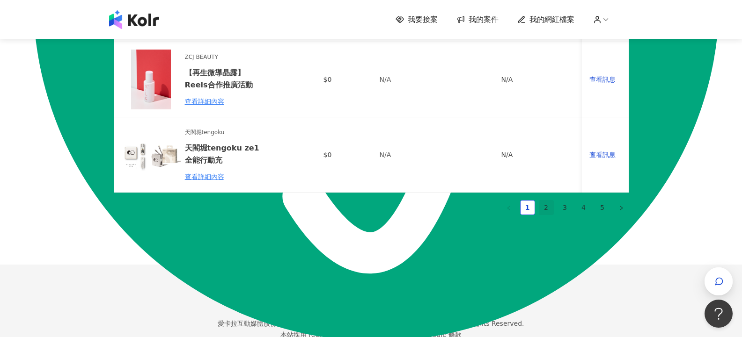
click at [548, 208] on link "2" at bounding box center [546, 208] width 14 height 14
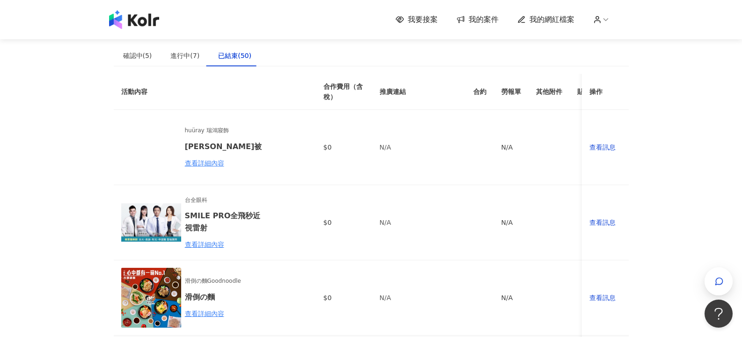
scroll to position [0, 0]
